Goal: Task Accomplishment & Management: Complete application form

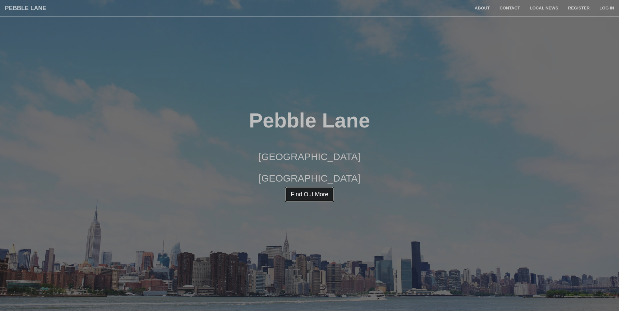
click at [297, 196] on link "Find Out More" at bounding box center [309, 194] width 49 height 15
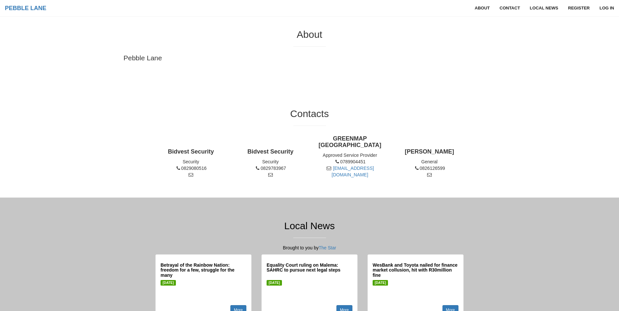
scroll to position [311, 0]
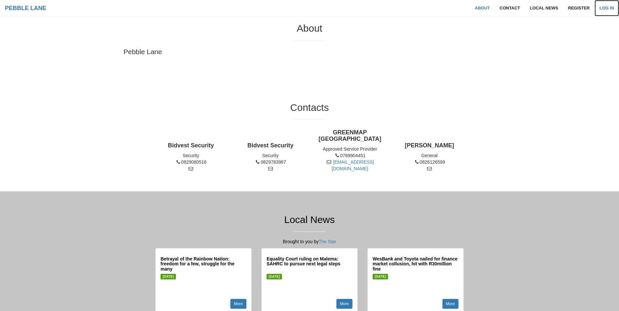
click at [605, 6] on link "Log in" at bounding box center [606, 8] width 24 height 16
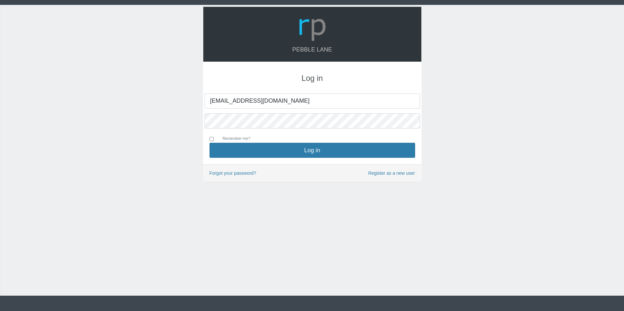
type input "[EMAIL_ADDRESS][DOMAIN_NAME]"
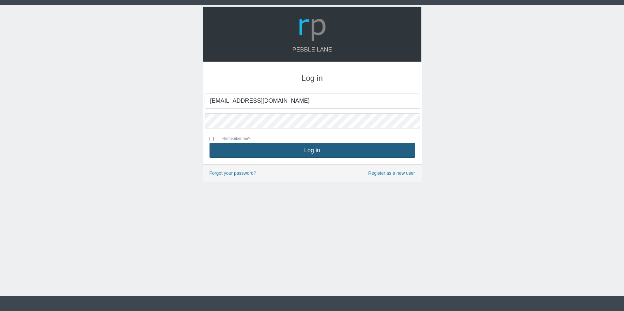
click at [297, 150] on button "Log in" at bounding box center [311, 150] width 205 height 15
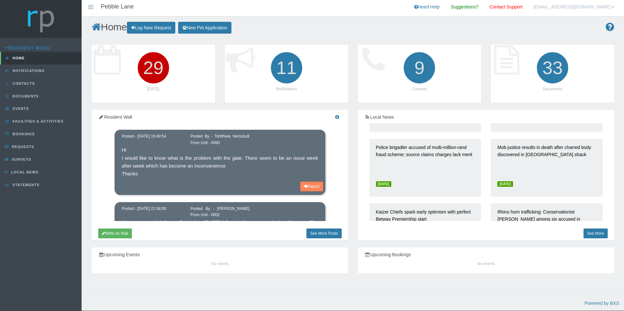
scroll to position [2033, 0]
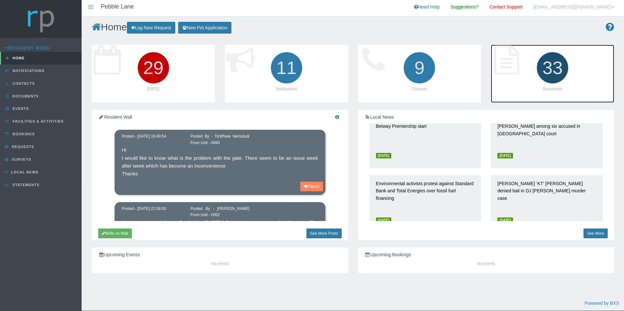
click at [549, 67] on icon "33" at bounding box center [552, 68] width 37 height 37
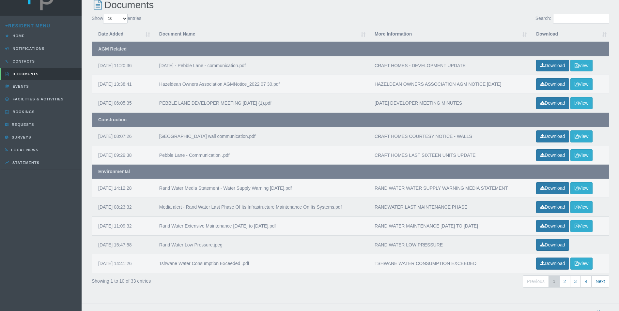
scroll to position [32, 0]
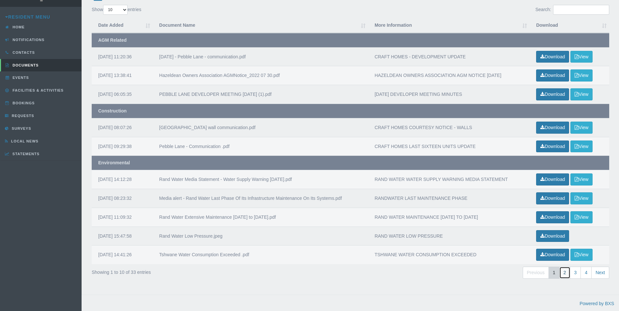
click at [564, 272] on link "2" at bounding box center [564, 273] width 11 height 12
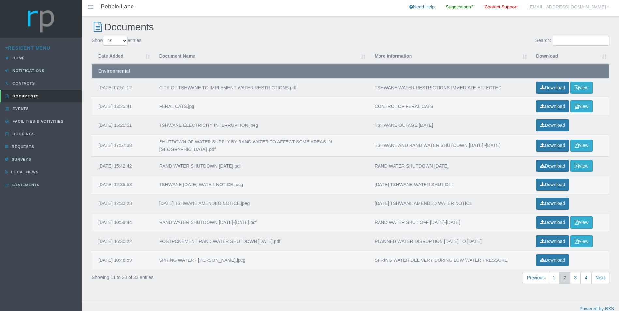
scroll to position [3, 0]
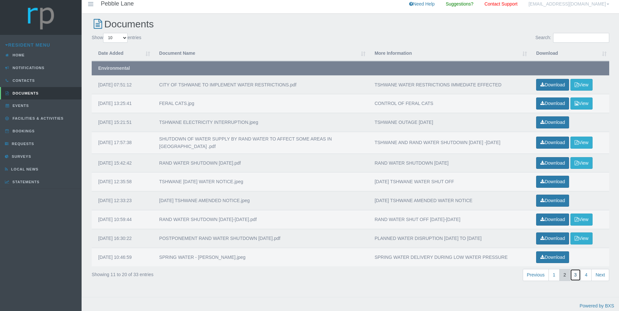
click at [574, 274] on link "3" at bounding box center [575, 275] width 11 height 12
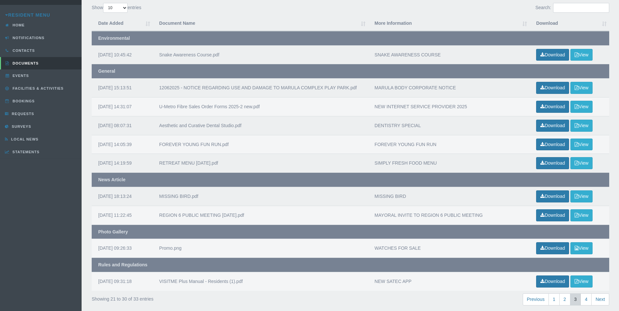
scroll to position [37, 0]
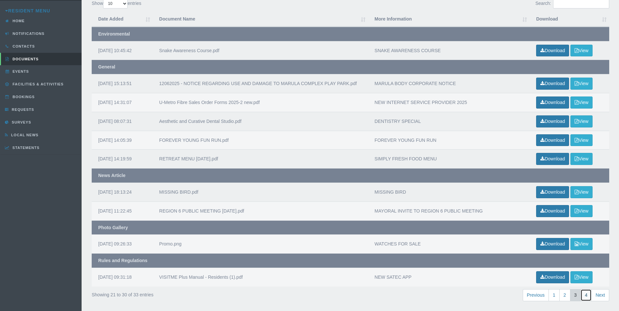
click at [585, 295] on link "4" at bounding box center [585, 295] width 11 height 12
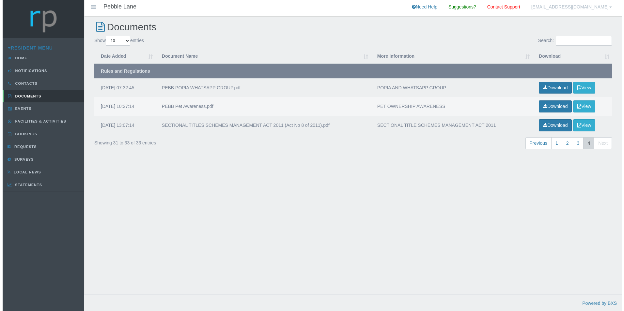
scroll to position [0, 0]
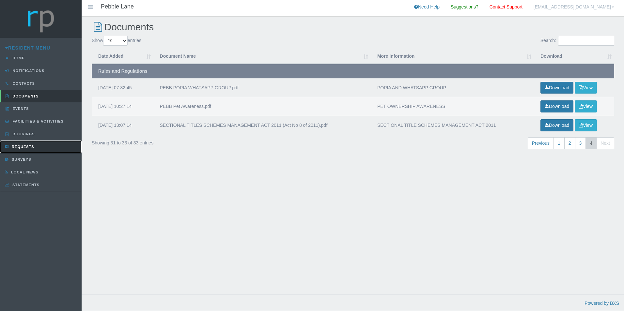
click at [26, 146] on span "Requests" at bounding box center [22, 147] width 24 height 4
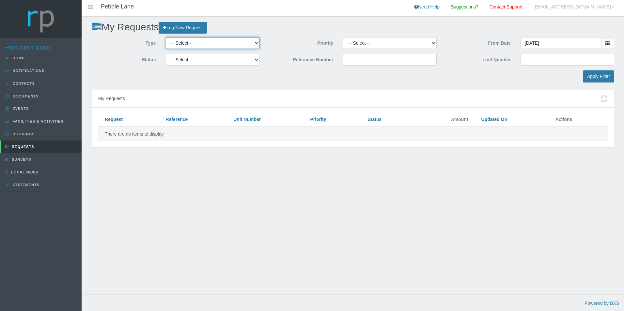
click at [256, 46] on select "-- Select -- Complaint Compliment Enquiry Request for maintenance Other (not li…" at bounding box center [213, 43] width 94 height 12
select select "ENQUIRY"
click at [166, 38] on select "-- Select -- Complaint Compliment Enquiry Request for maintenance Other (not li…" at bounding box center [213, 43] width 94 height 12
click at [256, 61] on select "-- Select -- Approved Cancelled Completed Declined More information required Ne…" at bounding box center [213, 60] width 94 height 12
click at [305, 82] on div "Apply Filter" at bounding box center [353, 76] width 532 height 12
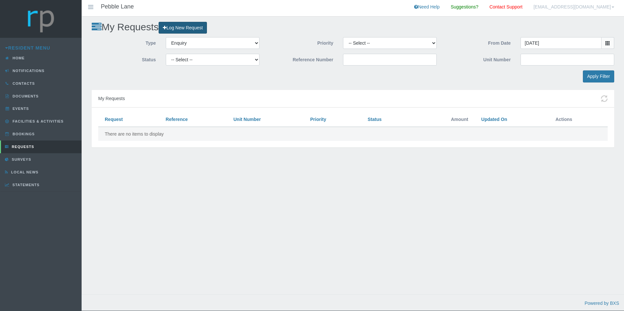
click at [187, 27] on link "Log New Request" at bounding box center [183, 28] width 48 height 12
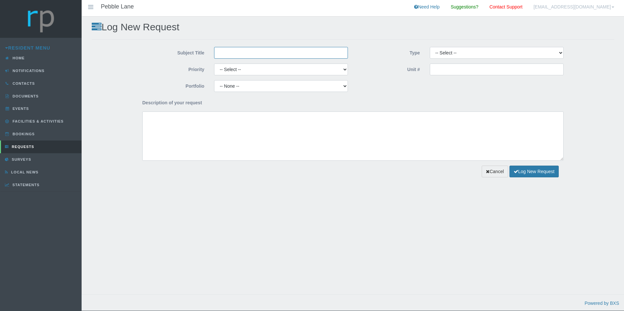
click at [241, 53] on input "Subject Title" at bounding box center [281, 53] width 134 height 12
click at [260, 55] on input "Subject Title" at bounding box center [281, 53] width 134 height 12
paste input "Request for Requirements and Approval Process for"
type input "Request for Requirements and Approval Process for"
click at [531, 54] on select "-- Select -- Complaint Compliment Enquiry Request for maintenance Other (not li…" at bounding box center [497, 53] width 134 height 12
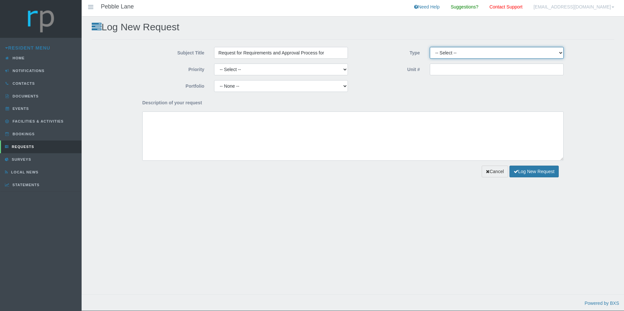
select select "ENQUIRY"
click at [430, 47] on select "-- Select -- Complaint Compliment Enquiry Request for maintenance Other (not li…" at bounding box center [497, 53] width 134 height 12
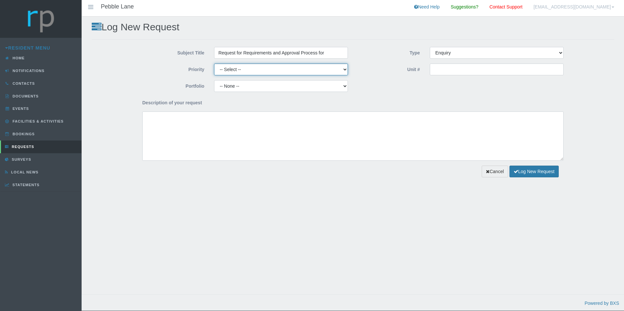
click at [298, 68] on select "-- Select -- High Low Normal" at bounding box center [281, 70] width 134 height 12
select select "HIGH"
click at [214, 64] on select "-- Select -- High Low Normal" at bounding box center [281, 70] width 134 height 12
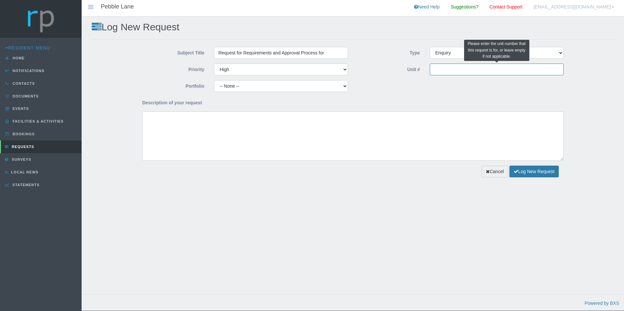
click at [476, 70] on input "Unit #" at bounding box center [497, 70] width 134 height 12
type input "53"
click at [286, 86] on select "-- None -- Compliance / Rules and Regulations Finance Maintenance Managing Agen…" at bounding box center [281, 86] width 134 height 12
click at [395, 90] on div "Portfolio -- None -- Compliance / Rules and Regulations Finance Maintenance Man…" at bounding box center [352, 88] width 431 height 17
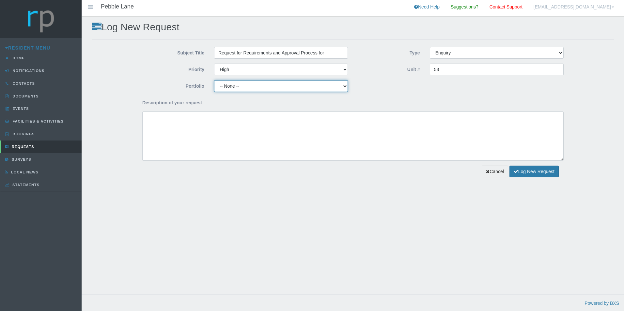
click at [345, 88] on select "-- None -- Compliance / Rules and Regulations Finance Maintenance Managing Agen…" at bounding box center [281, 86] width 134 height 12
drag, startPoint x: 296, startPoint y: 53, endPoint x: 300, endPoint y: 55, distance: 4.0
click at [296, 53] on input "Request for Requirements and Approval Process for" at bounding box center [281, 53] width 134 height 12
drag, startPoint x: 334, startPoint y: 53, endPoint x: 335, endPoint y: 57, distance: 3.6
click at [334, 54] on input "Request for Requirements and Approval Process for" at bounding box center [281, 53] width 134 height 12
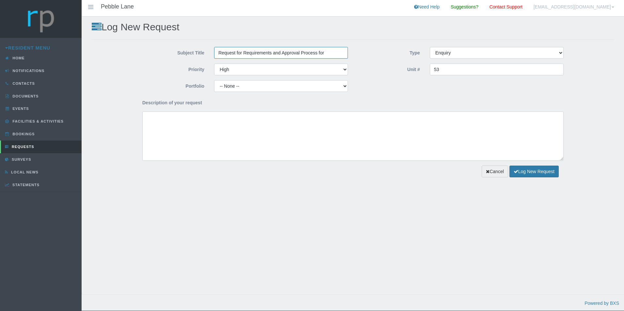
drag, startPoint x: 328, startPoint y: 55, endPoint x: 188, endPoint y: 66, distance: 141.0
click at [194, 57] on div "Subject Title Request for Requirements and Approval Process for" at bounding box center [245, 53] width 216 height 12
paste input "Solar Installation Requirements"
click at [285, 53] on input "Solar Installation Requirements" at bounding box center [281, 53] width 134 height 12
paste input "and Approval Proces"
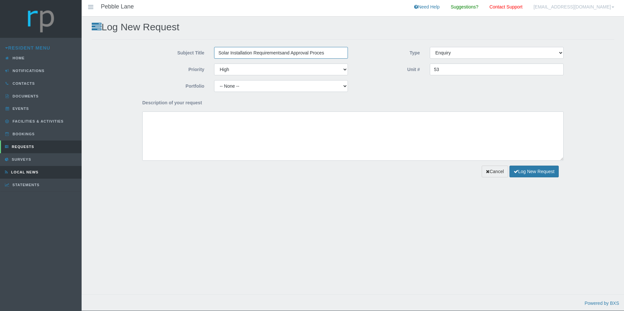
type input "Solar Installation Requirementsand Approval Proces"
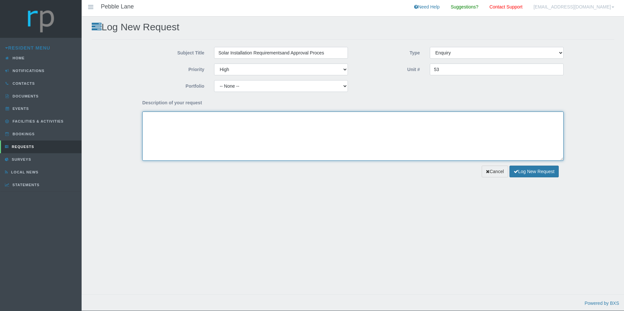
click at [206, 132] on textarea "Description of your request" at bounding box center [352, 136] width 421 height 49
paste textarea "would like to request information regarding the installation of a solar power s…"
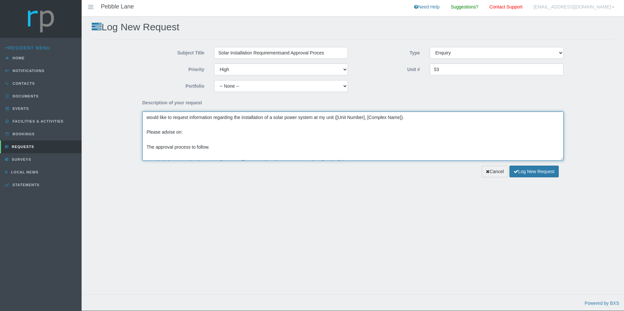
click at [166, 129] on textarea "would like to request information regarding the installation of a solar power s…" at bounding box center [352, 136] width 421 height 49
drag, startPoint x: 186, startPoint y: 140, endPoint x: 185, endPoint y: 136, distance: 4.0
click at [187, 140] on textarea "would like to request information regarding the installation of a solar power s…" at bounding box center [352, 136] width 421 height 49
type textarea "would like to request information regarding the installation of a solar power s…"
click at [422, 143] on textarea "would like to request information regarding the installation of a solar power s…" at bounding box center [352, 136] width 421 height 49
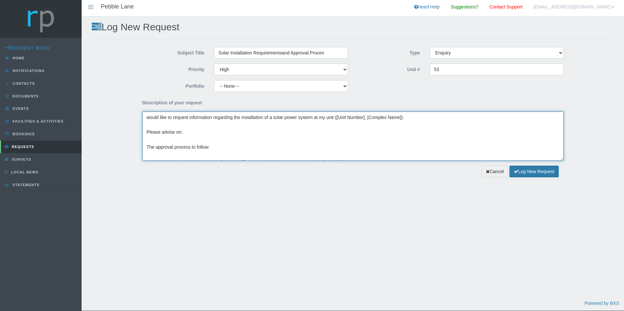
drag, startPoint x: 392, startPoint y: 156, endPoint x: 112, endPoint y: 105, distance: 285.4
click at [113, 79] on div "Subject Title Solar Installation Requirementsand Approval Proces Type -- Select…" at bounding box center [353, 104] width 522 height 114
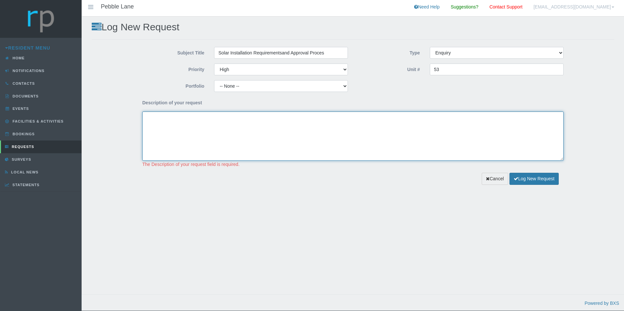
paste textarea "I would like to request information regarding the installation of a solar power…"
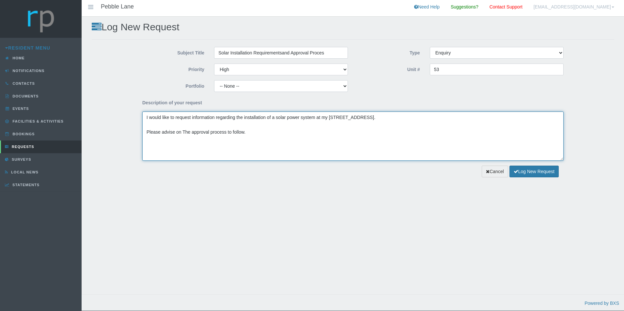
click at [196, 123] on textarea "I would like to request information regarding the installation of a solar power…" at bounding box center [352, 136] width 421 height 49
click at [223, 139] on textarea "I would like to request information regarding the installation of a solar power…" at bounding box center [352, 136] width 421 height 49
drag, startPoint x: 373, startPoint y: 125, endPoint x: 357, endPoint y: 125, distance: 16.0
click at [374, 125] on textarea "I would like to request information regarding the installation of a solar power…" at bounding box center [352, 136] width 421 height 49
click at [346, 116] on textarea "I would like to request information regarding the installation of a solar power…" at bounding box center [352, 136] width 421 height 49
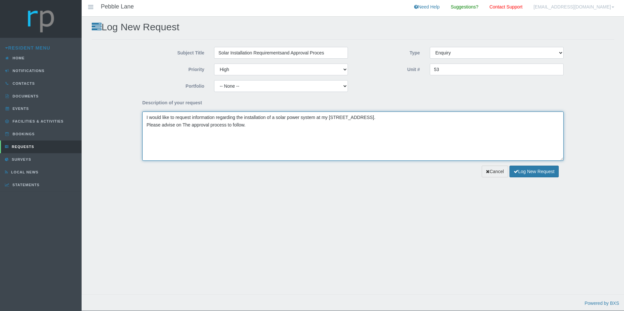
click at [344, 120] on textarea "I would like to request information regarding the installation of a solar power…" at bounding box center [352, 136] width 421 height 49
drag, startPoint x: 368, startPoint y: 136, endPoint x: 317, endPoint y: 147, distance: 52.1
click at [369, 137] on textarea "I would like to request information regarding the installation of a solar power…" at bounding box center [352, 136] width 421 height 49
click at [275, 144] on textarea "I would like to request information regarding the installation of a solar power…" at bounding box center [352, 136] width 421 height 49
type textarea "I would like to request information regarding the installation of a solar power…"
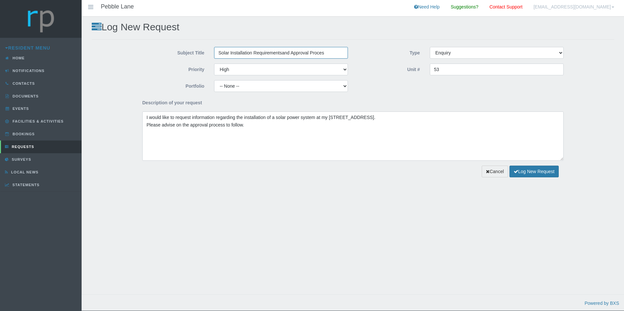
drag, startPoint x: 290, startPoint y: 55, endPoint x: 278, endPoint y: 83, distance: 30.1
click at [283, 55] on input "Solar Installation Requirementsand Approval Proces" at bounding box center [281, 53] width 134 height 12
type input "Solar Installation Requirements & Approval Proces"
click at [291, 253] on div "Log New Request Subject Title Solar Installation Requirements & Approval Proces…" at bounding box center [353, 162] width 542 height 291
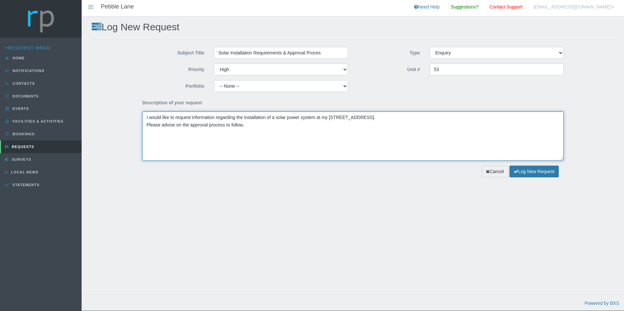
click at [221, 148] on textarea "I would like to request information regarding the installation of a solar power…" at bounding box center [352, 136] width 421 height 49
type textarea "I would like to request information regarding the installation of a solar power…"
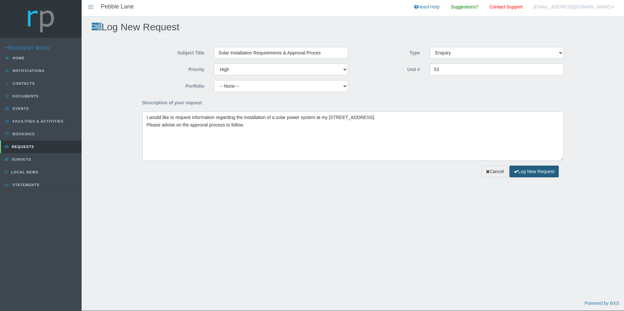
click at [533, 172] on button "Log New Request" at bounding box center [533, 172] width 49 height 12
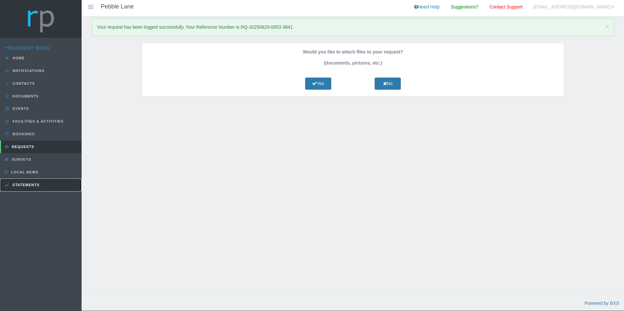
drag, startPoint x: 21, startPoint y: 185, endPoint x: 21, endPoint y: 189, distance: 4.3
click at [21, 185] on span "Statements" at bounding box center [25, 185] width 29 height 4
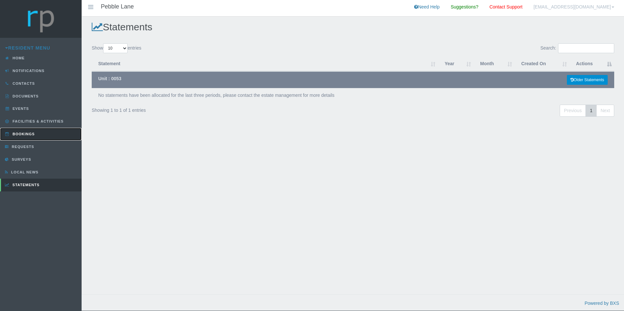
click at [24, 132] on span "Bookings" at bounding box center [23, 134] width 24 height 4
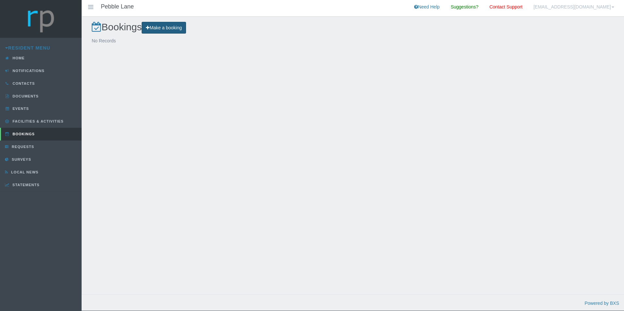
click at [158, 28] on link "Make a booking" at bounding box center [164, 28] width 44 height 12
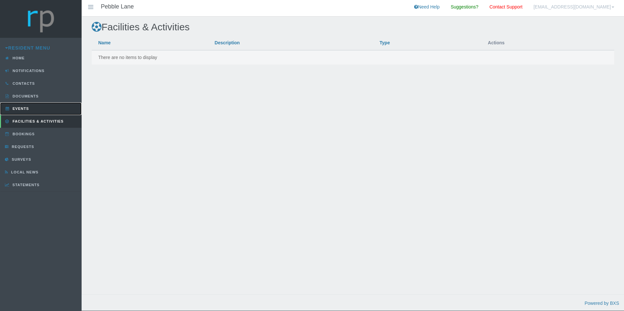
click at [22, 110] on span "Events" at bounding box center [20, 109] width 18 height 4
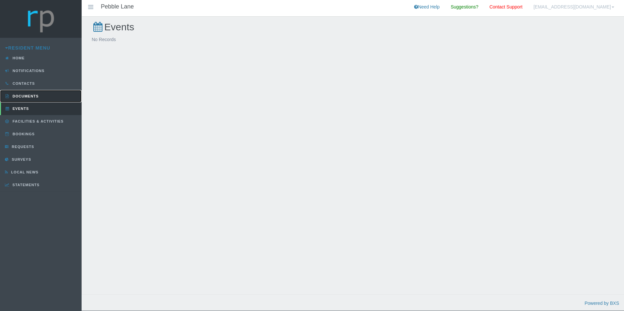
click at [24, 95] on span "Documents" at bounding box center [25, 96] width 28 height 4
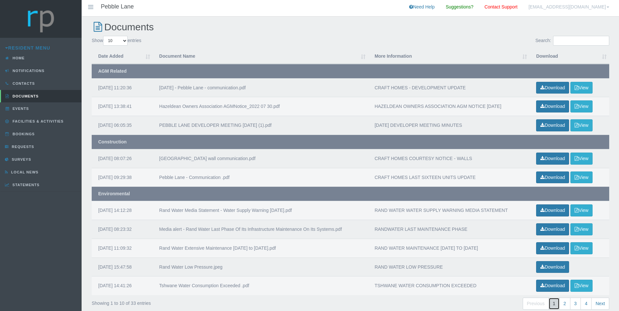
click at [555, 303] on link "1" at bounding box center [553, 304] width 11 height 12
click at [593, 302] on link "Next" at bounding box center [600, 304] width 18 height 12
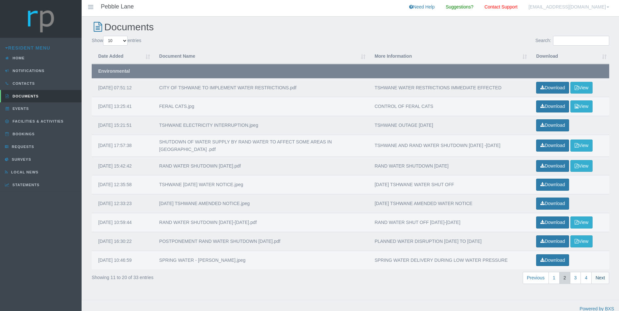
click at [598, 276] on link "Next" at bounding box center [600, 278] width 18 height 12
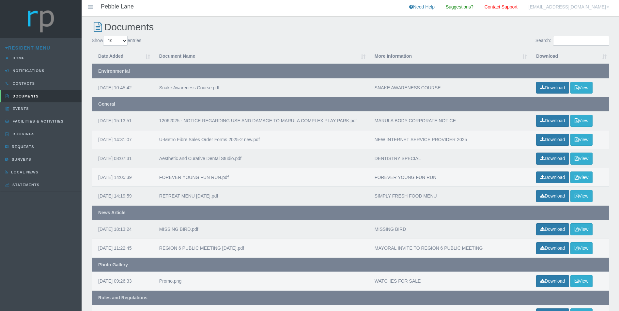
click at [600, 276] on td "Download View" at bounding box center [569, 281] width 80 height 19
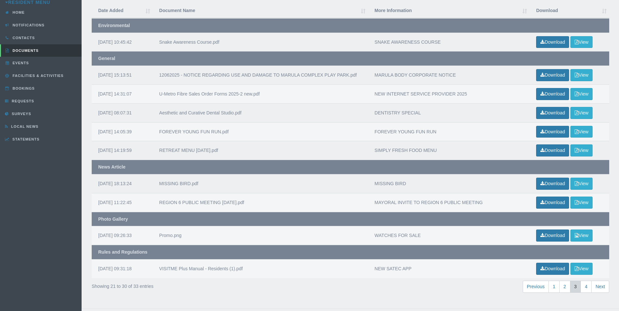
scroll to position [60, 0]
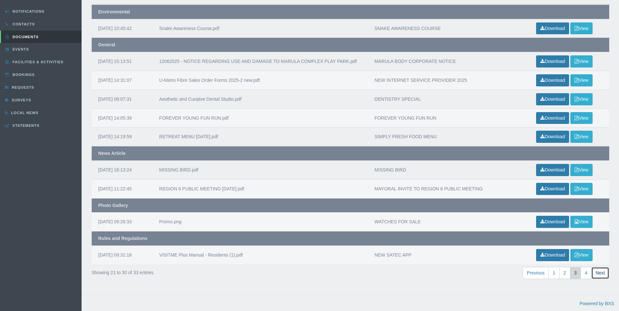
click at [598, 273] on link "Next" at bounding box center [600, 273] width 18 height 12
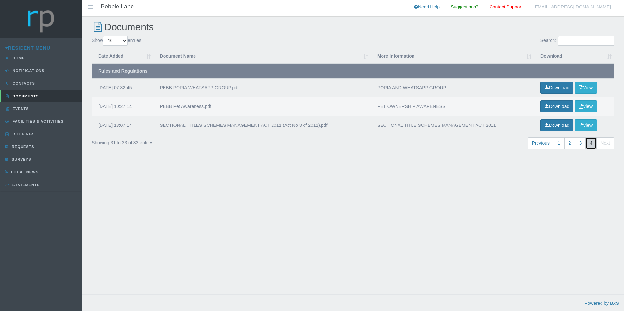
click at [591, 142] on link "4" at bounding box center [590, 143] width 11 height 12
click at [579, 142] on link "3" at bounding box center [580, 143] width 11 height 12
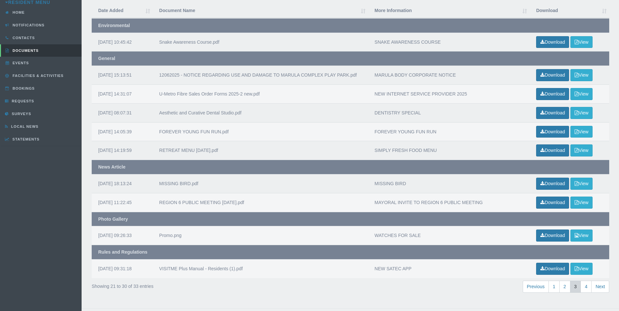
scroll to position [42, 0]
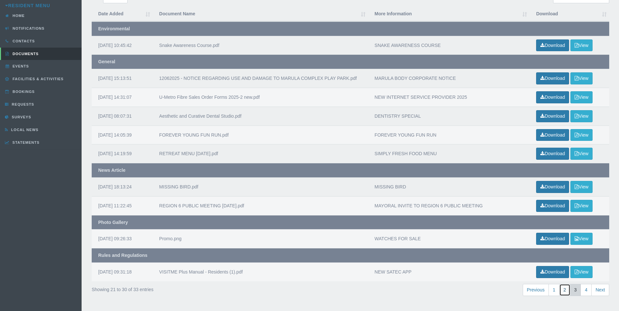
click at [562, 290] on link "2" at bounding box center [564, 290] width 11 height 12
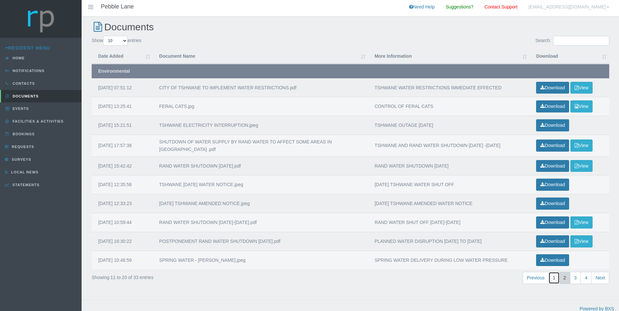
click at [552, 276] on link "1" at bounding box center [553, 278] width 11 height 12
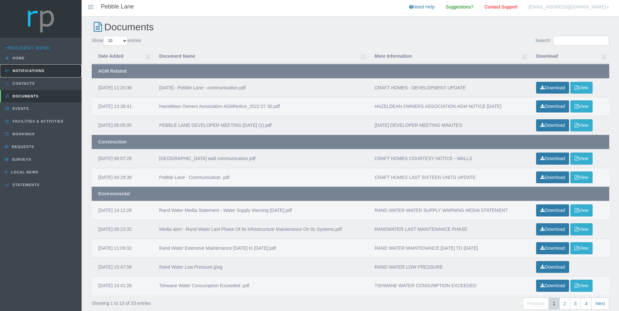
click at [23, 72] on span "Notifications" at bounding box center [28, 71] width 34 height 4
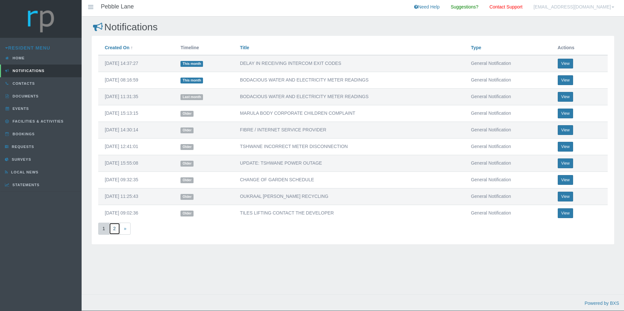
click at [113, 228] on link "2" at bounding box center [114, 229] width 11 height 12
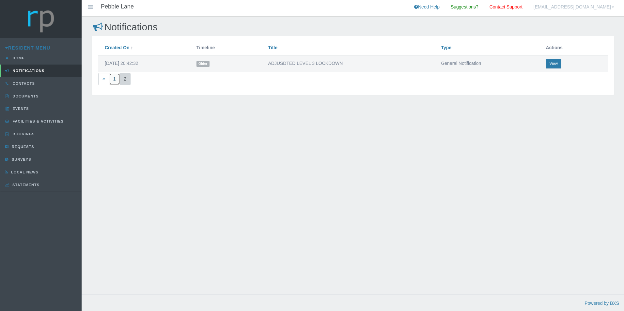
click at [113, 78] on link "1" at bounding box center [114, 79] width 11 height 12
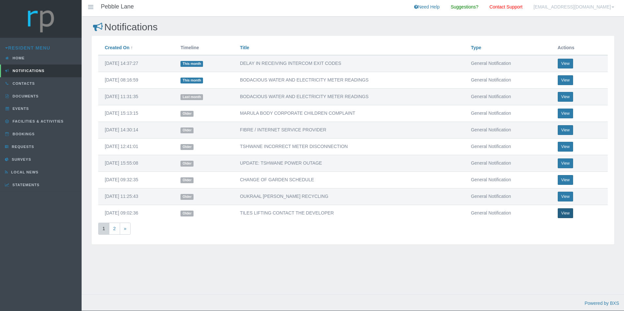
click at [562, 213] on button "View" at bounding box center [565, 213] width 16 height 10
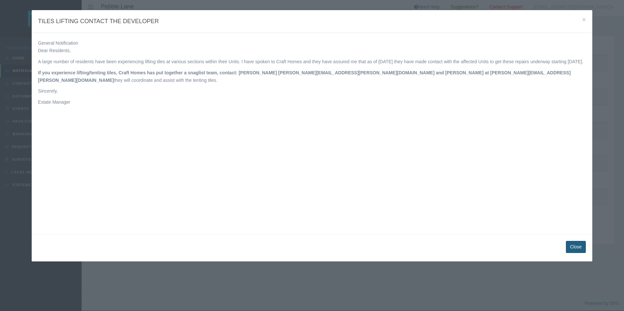
click at [581, 247] on button "Close" at bounding box center [576, 247] width 20 height 12
